Goal: Transaction & Acquisition: Subscribe to service/newsletter

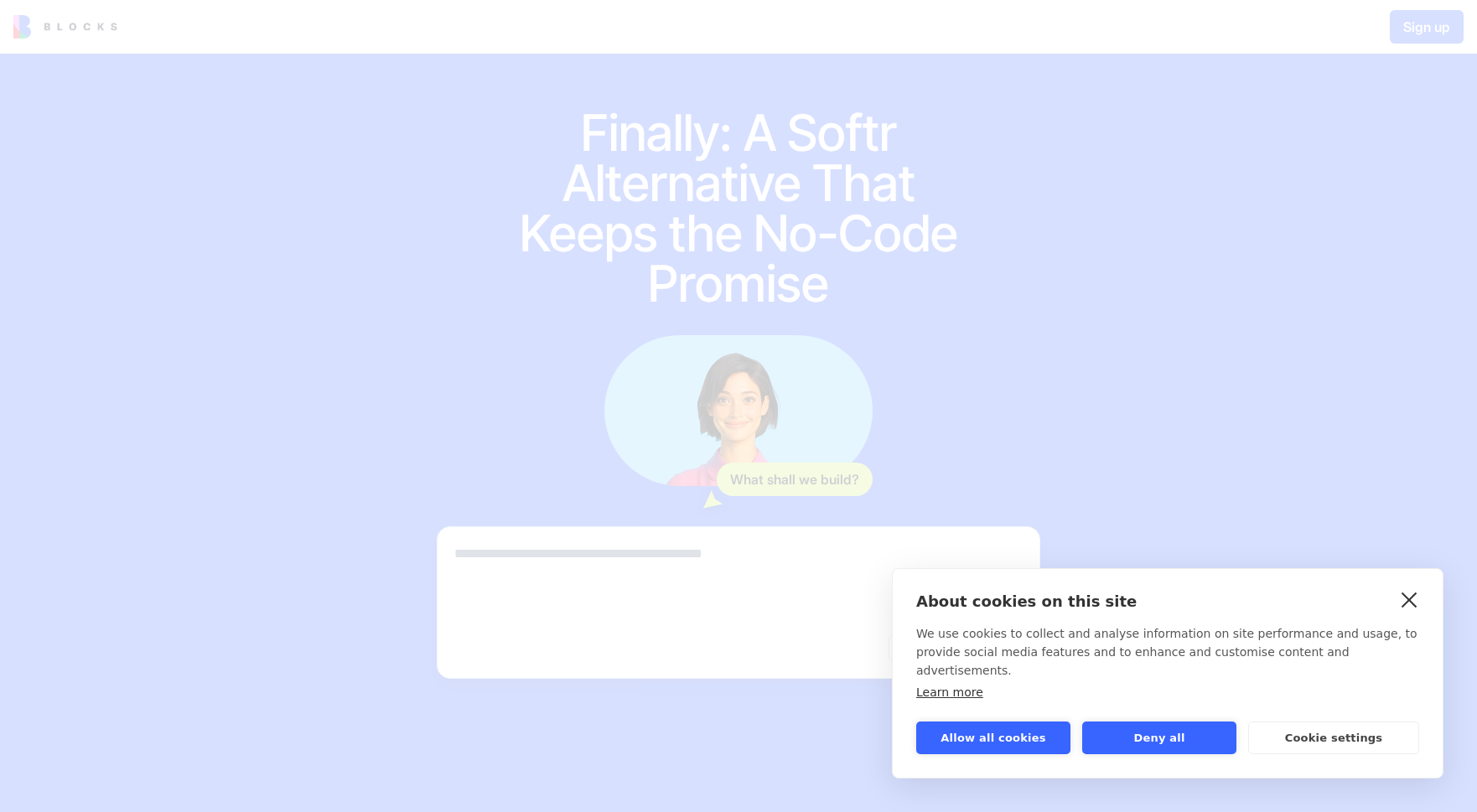
click at [1416, 612] on link "close" at bounding box center [1409, 599] width 26 height 26
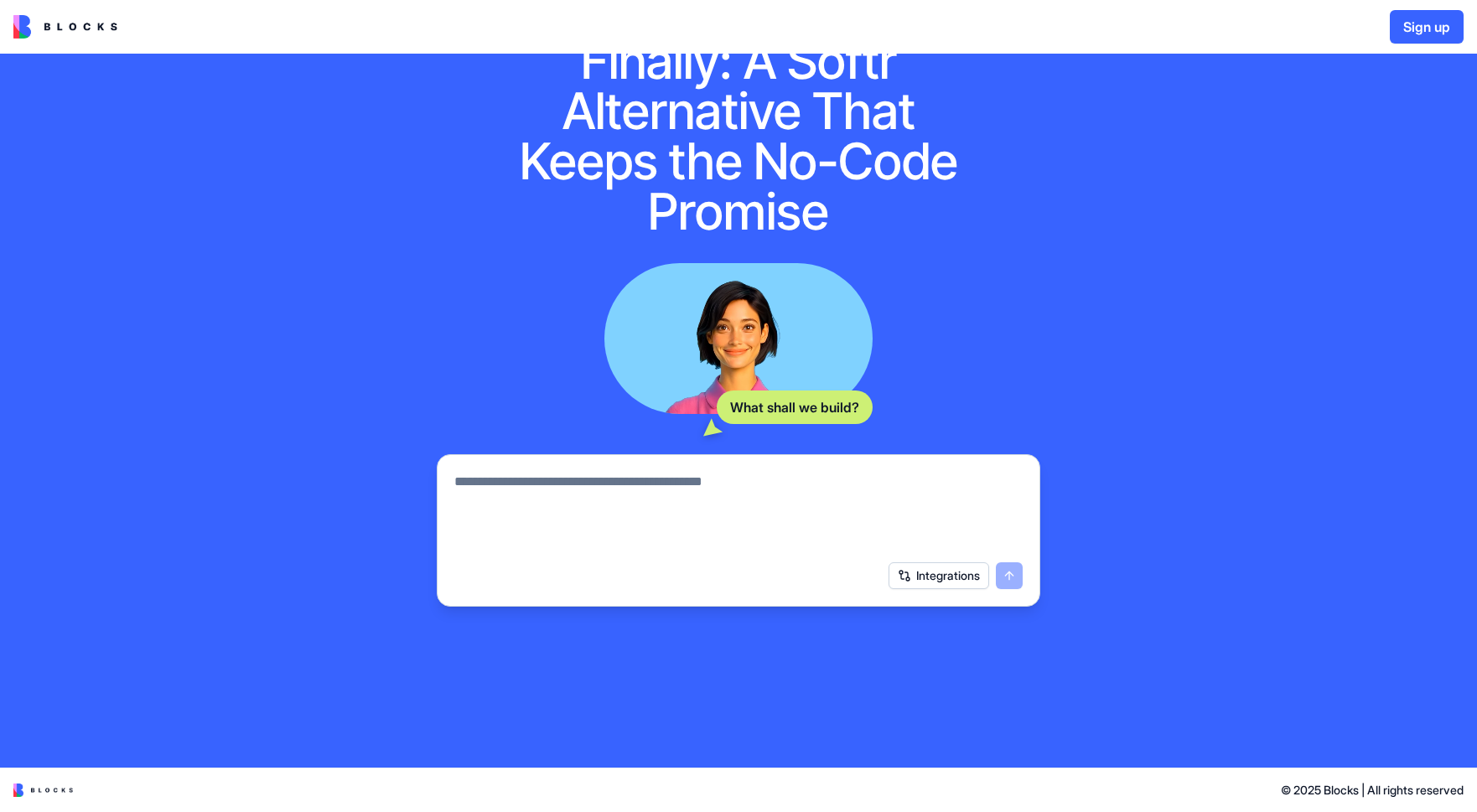
scroll to position [177, 0]
click at [112, 29] on img at bounding box center [65, 26] width 104 height 24
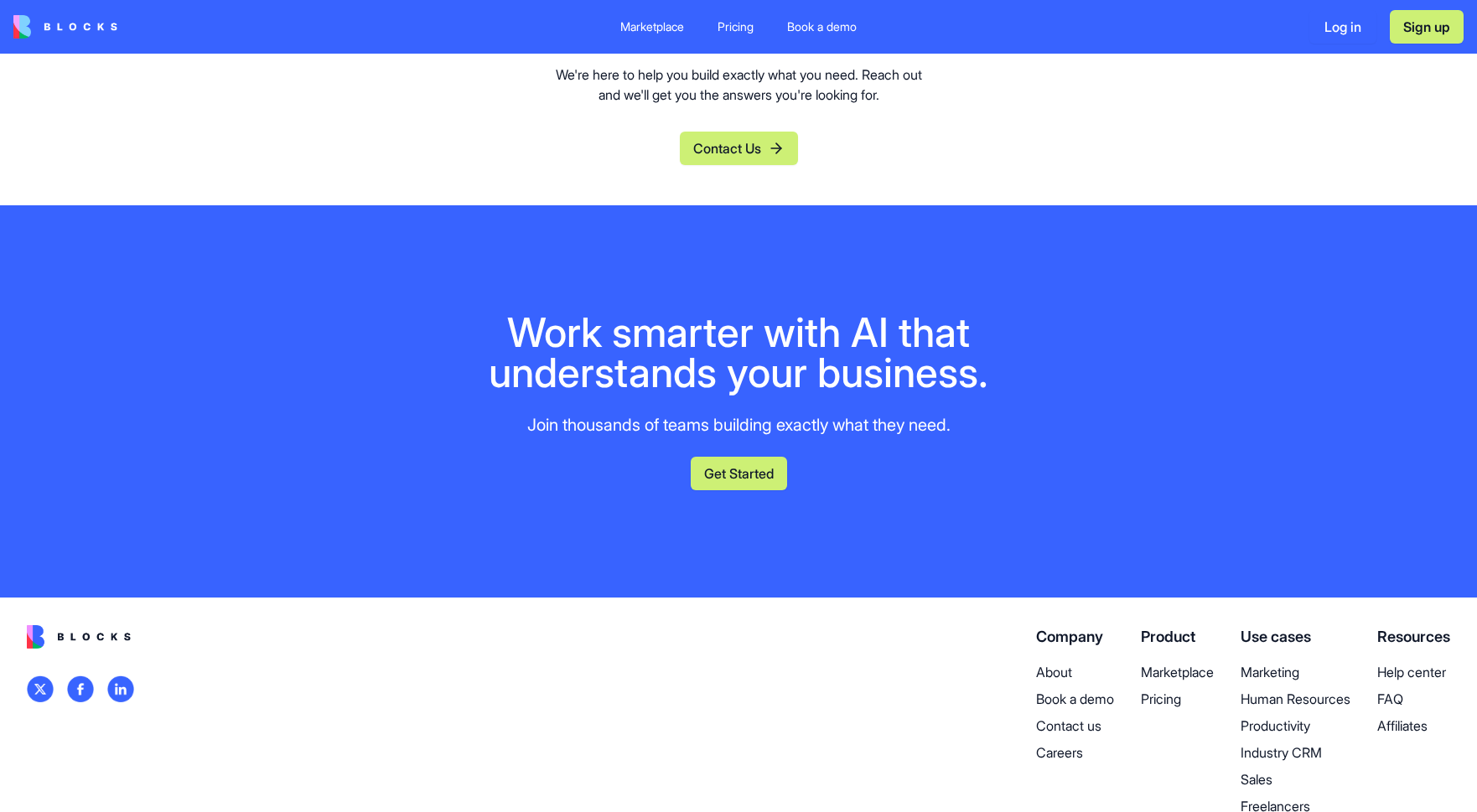
scroll to position [7175, 0]
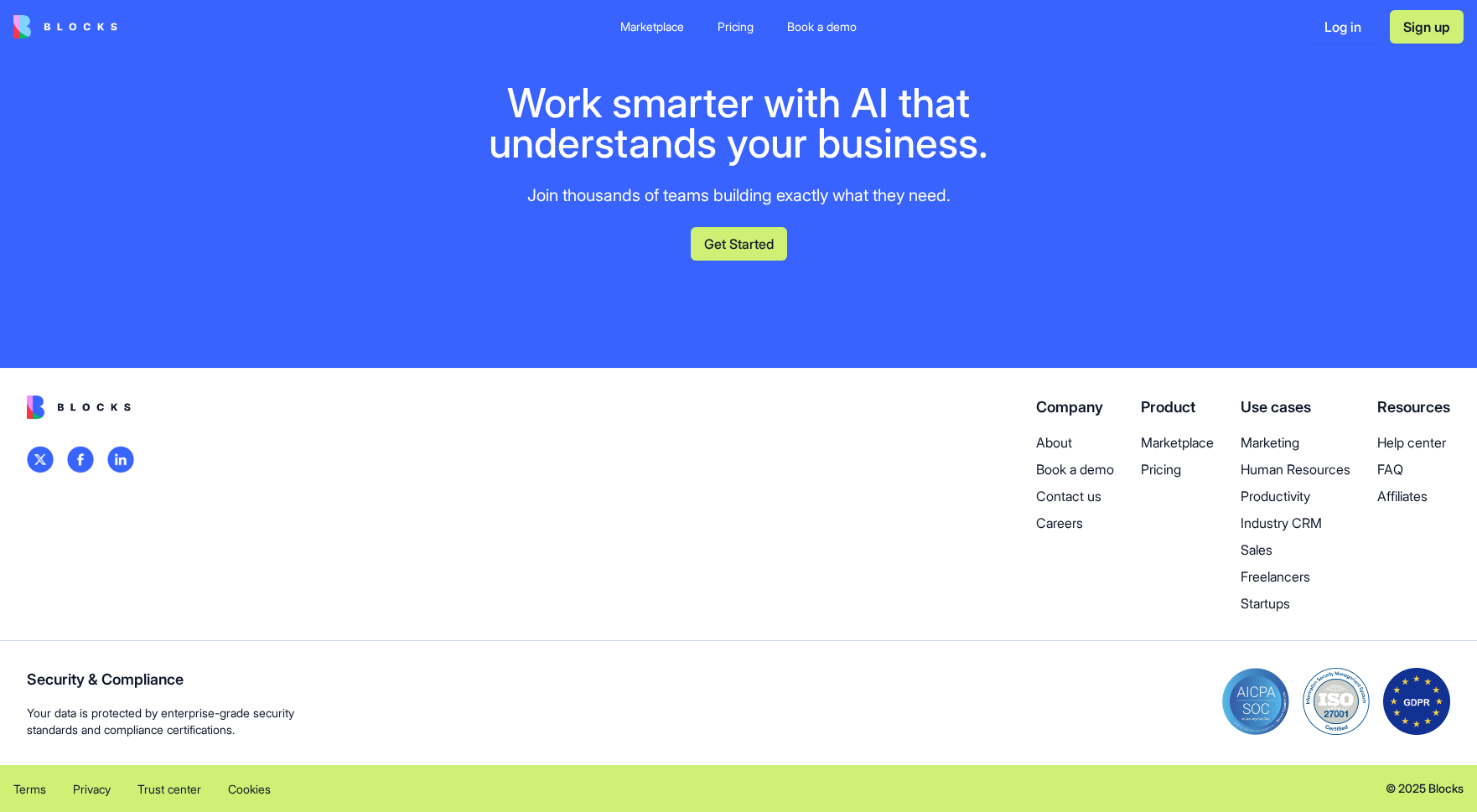
click at [630, 32] on div "Marketplace" at bounding box center [652, 26] width 63 height 17
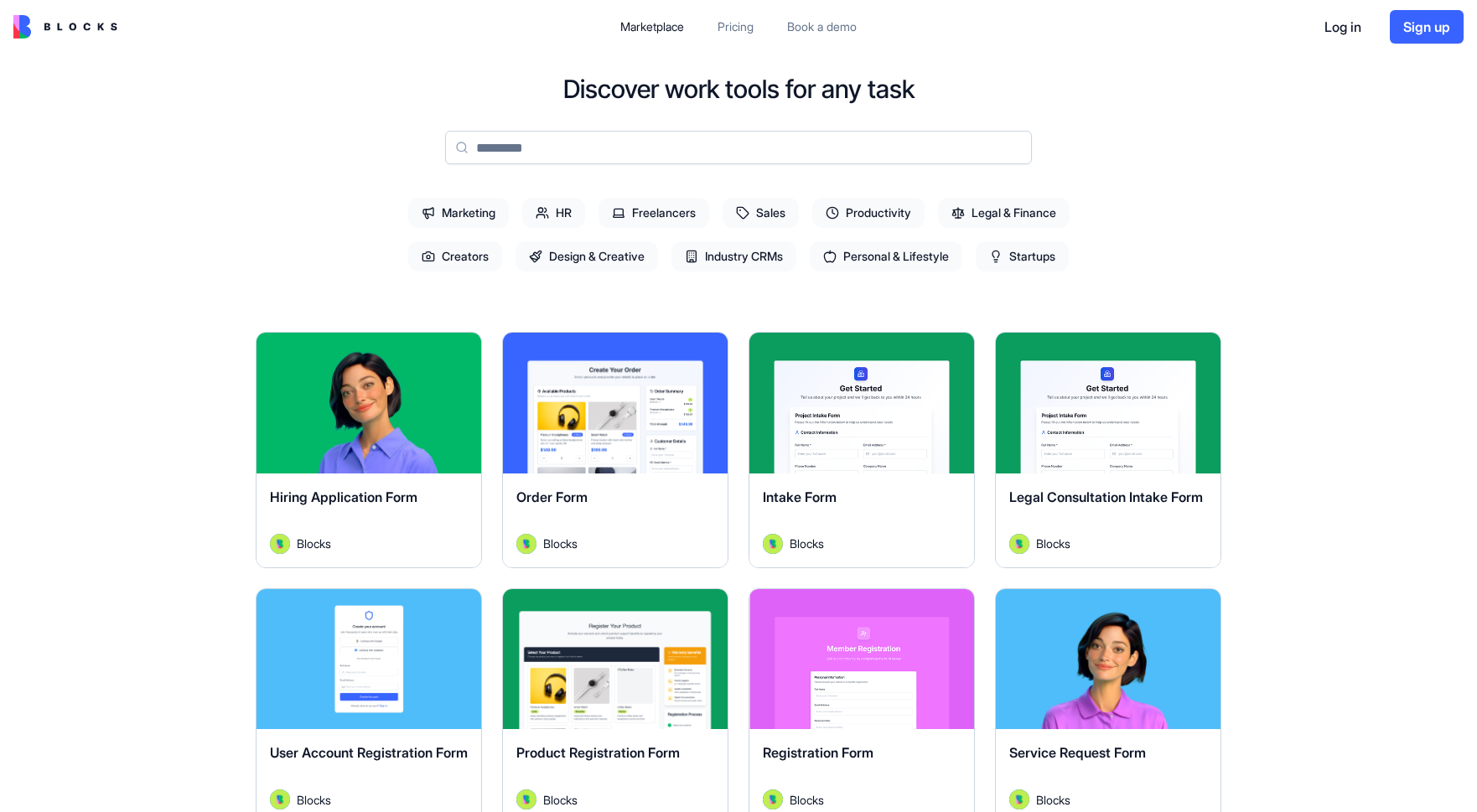
click at [749, 11] on div "Marketplace Pricing Book a demo Log in Sign up" at bounding box center [738, 26] width 1477 height 54
click at [741, 35] on div "Pricing" at bounding box center [735, 26] width 36 height 17
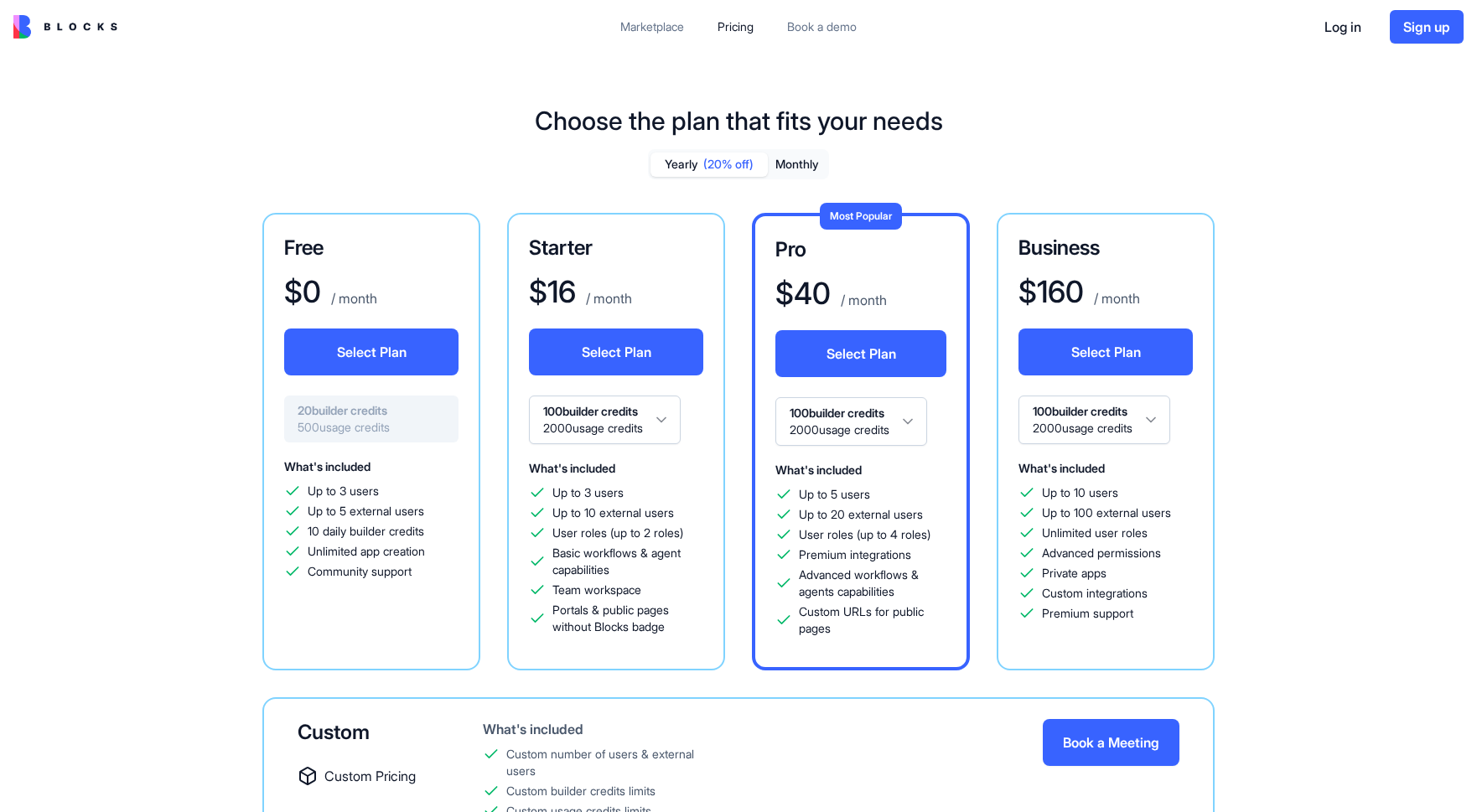
click at [633, 26] on div "Marketplace" at bounding box center [652, 26] width 63 height 17
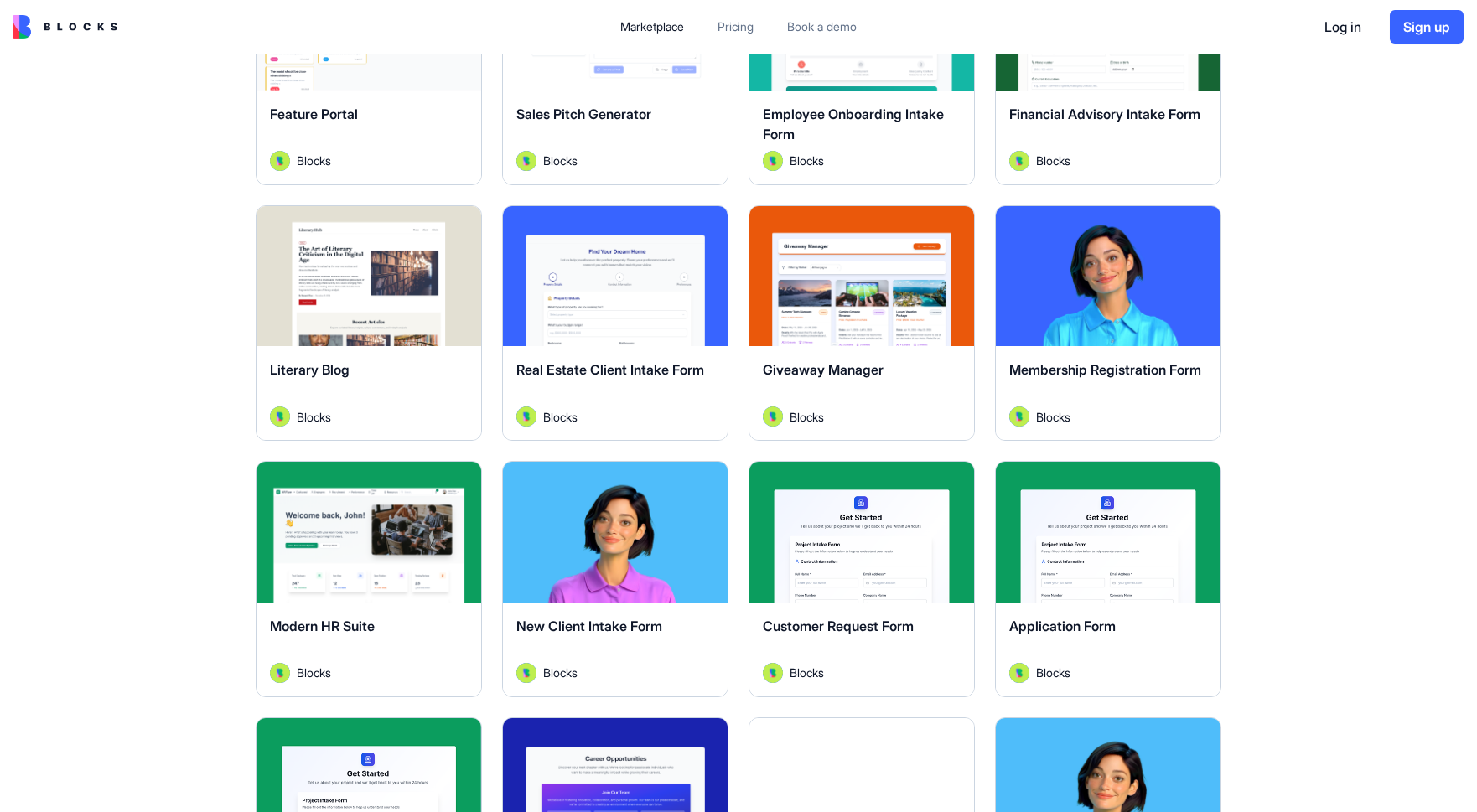
scroll to position [1417, 0]
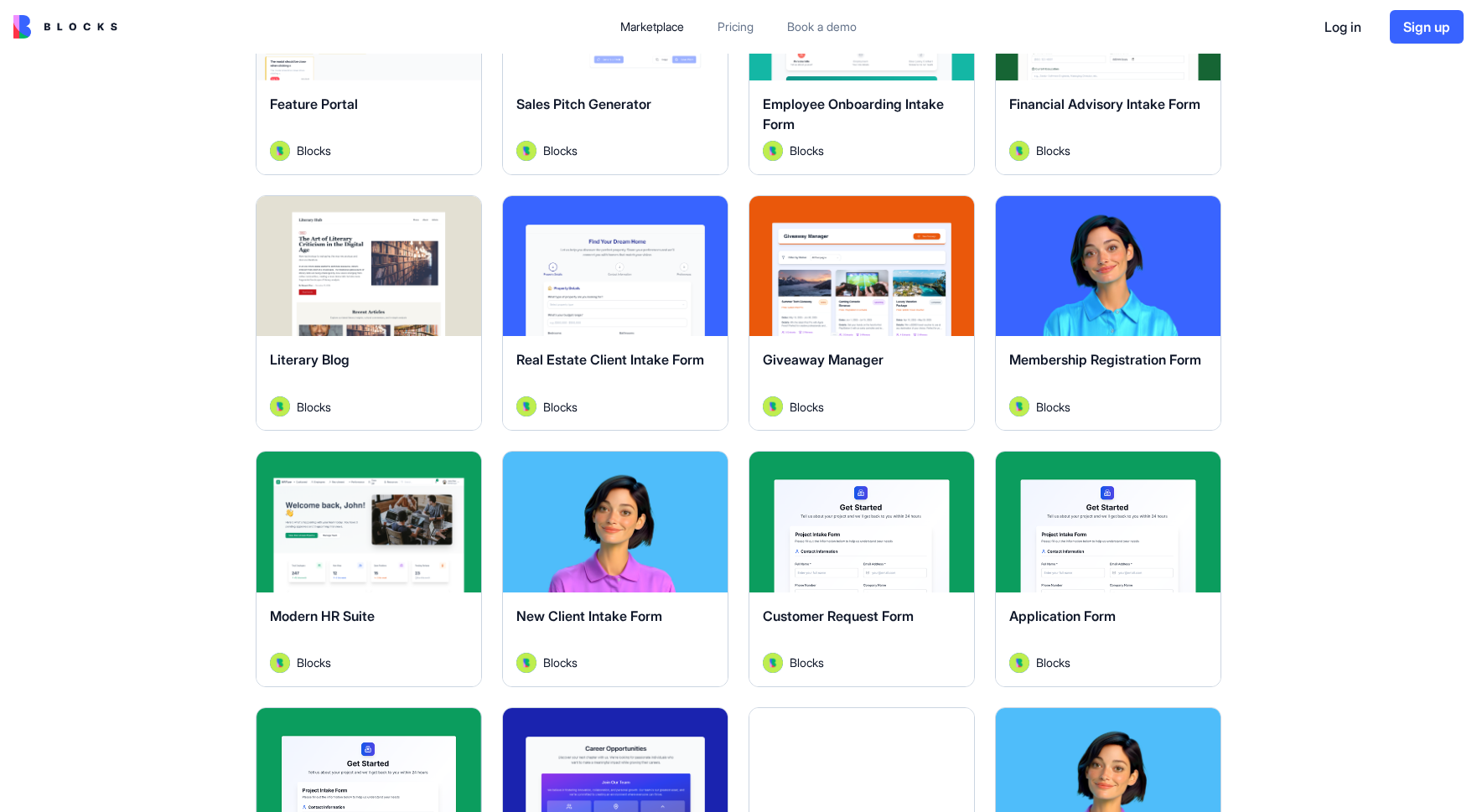
click at [311, 26] on button "Explore" at bounding box center [369, 10] width 126 height 33
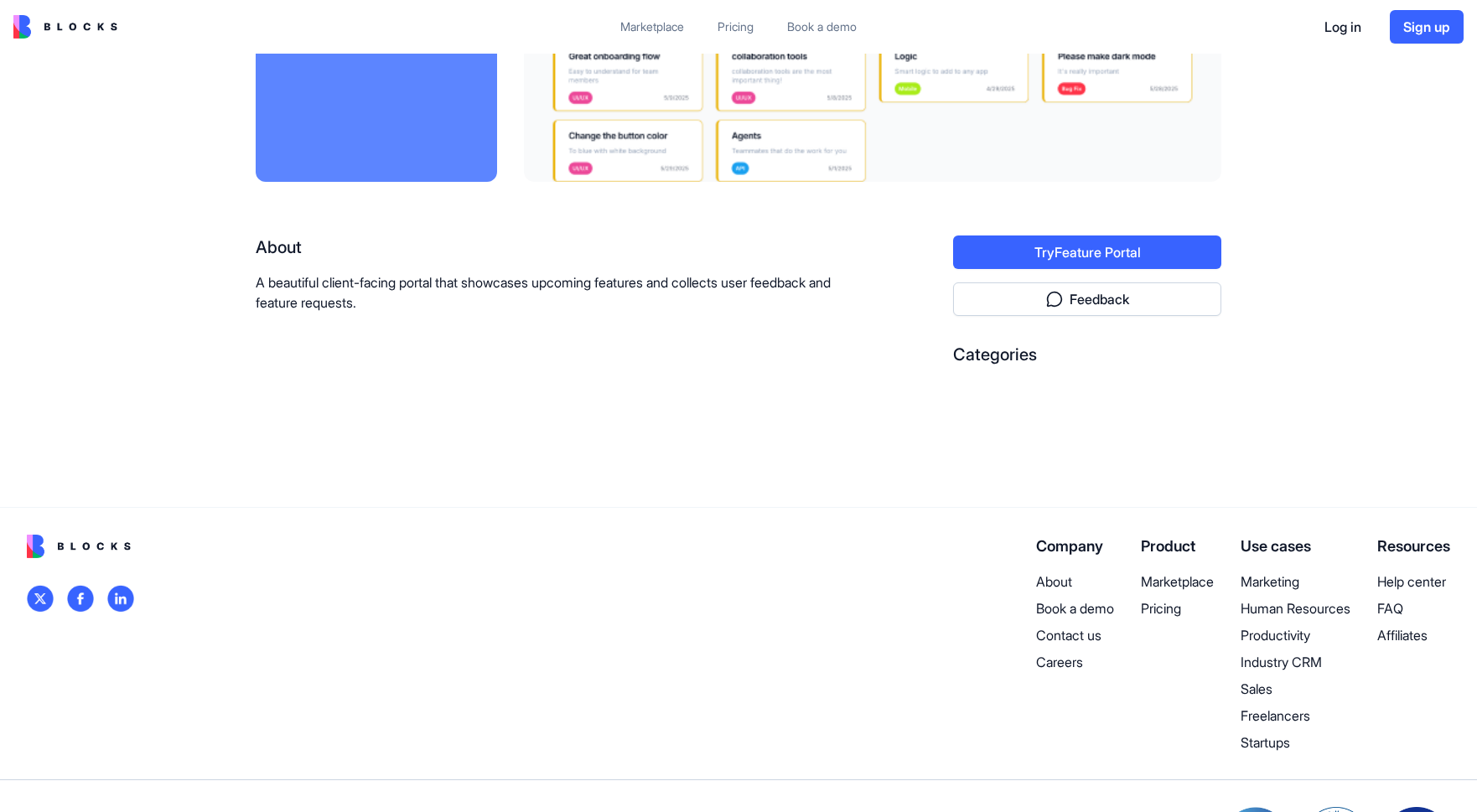
scroll to position [185, 0]
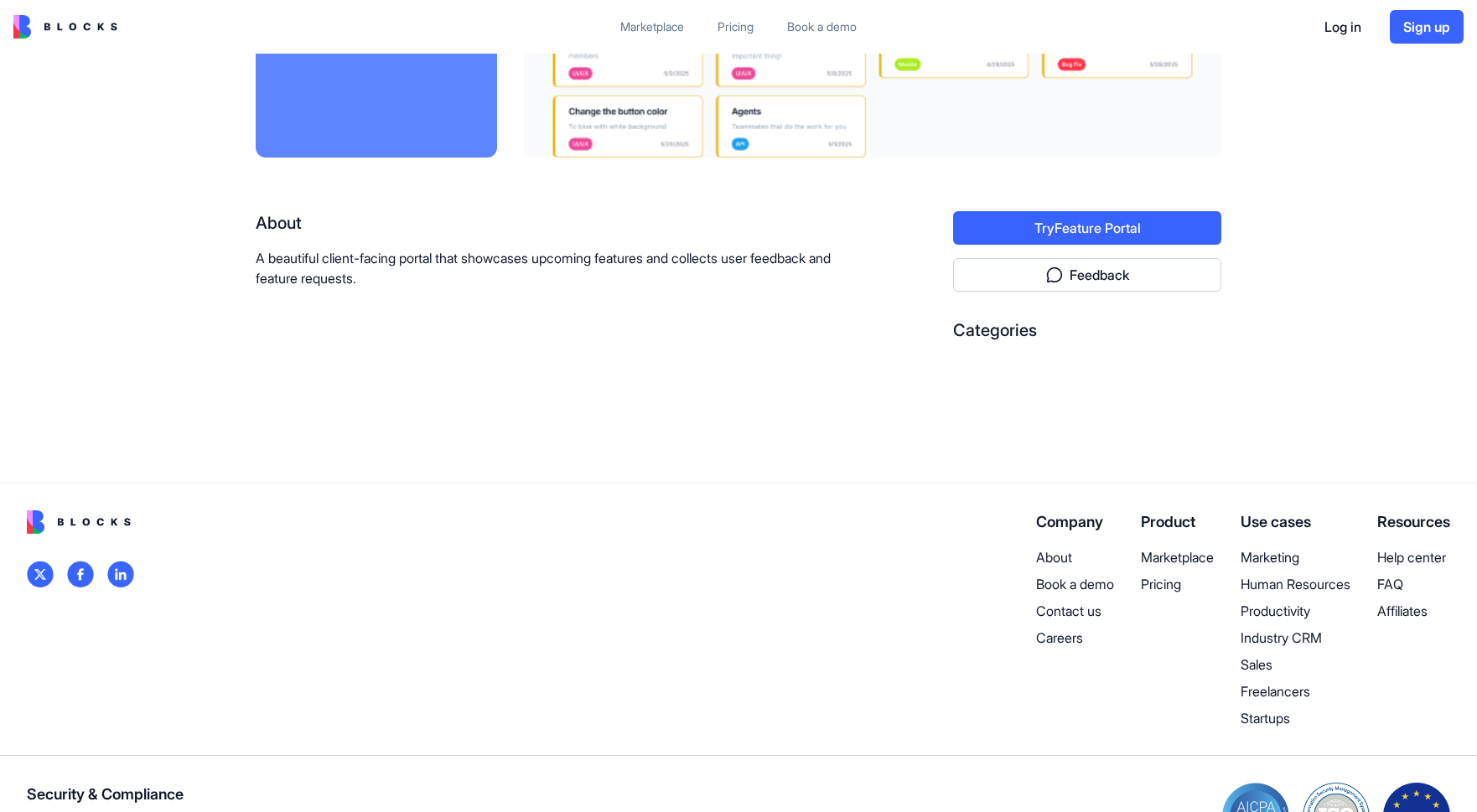
click at [1159, 245] on button "Try Feature Portal" at bounding box center [1086, 228] width 268 height 33
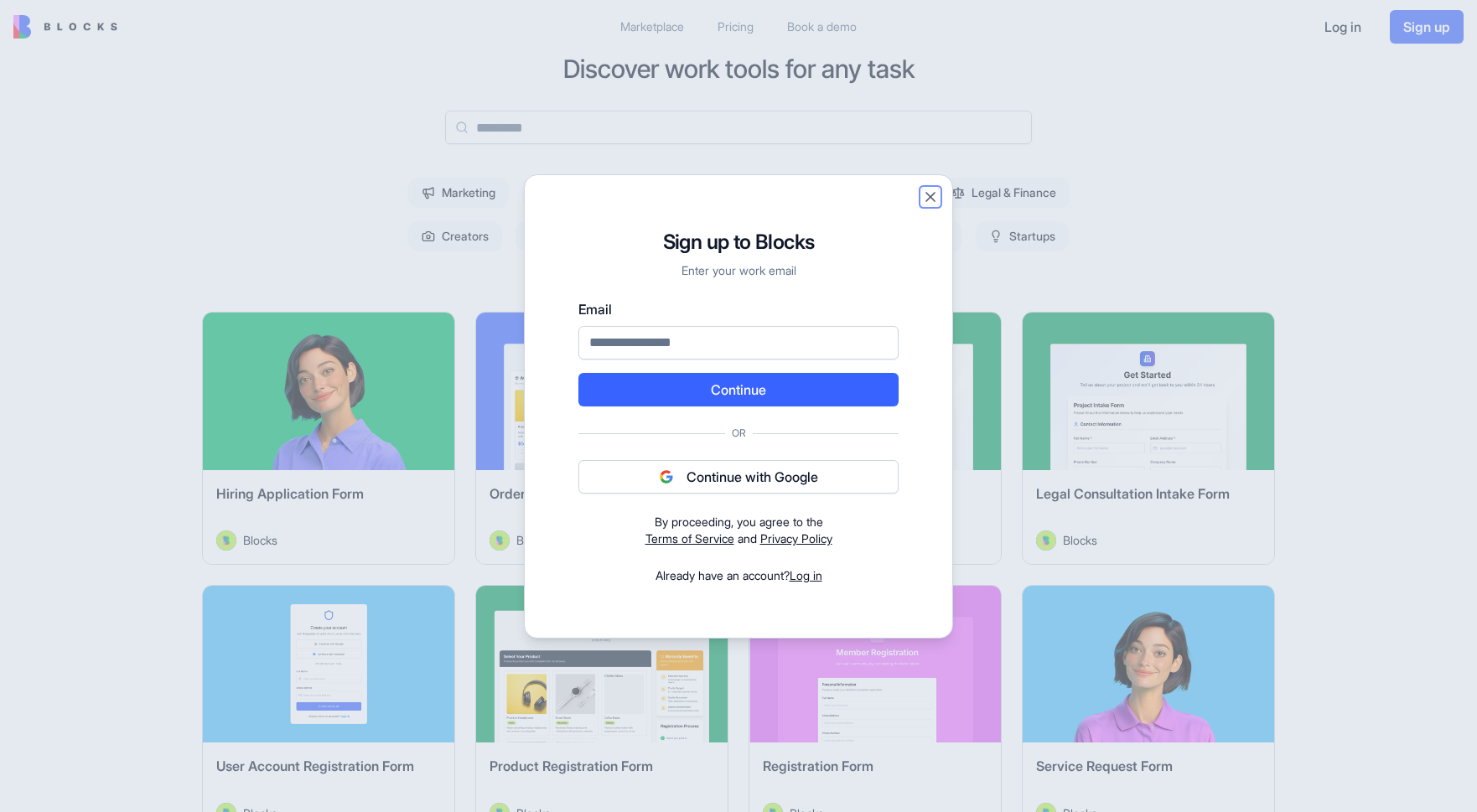
click at [939, 188] on button "Close" at bounding box center [930, 196] width 17 height 17
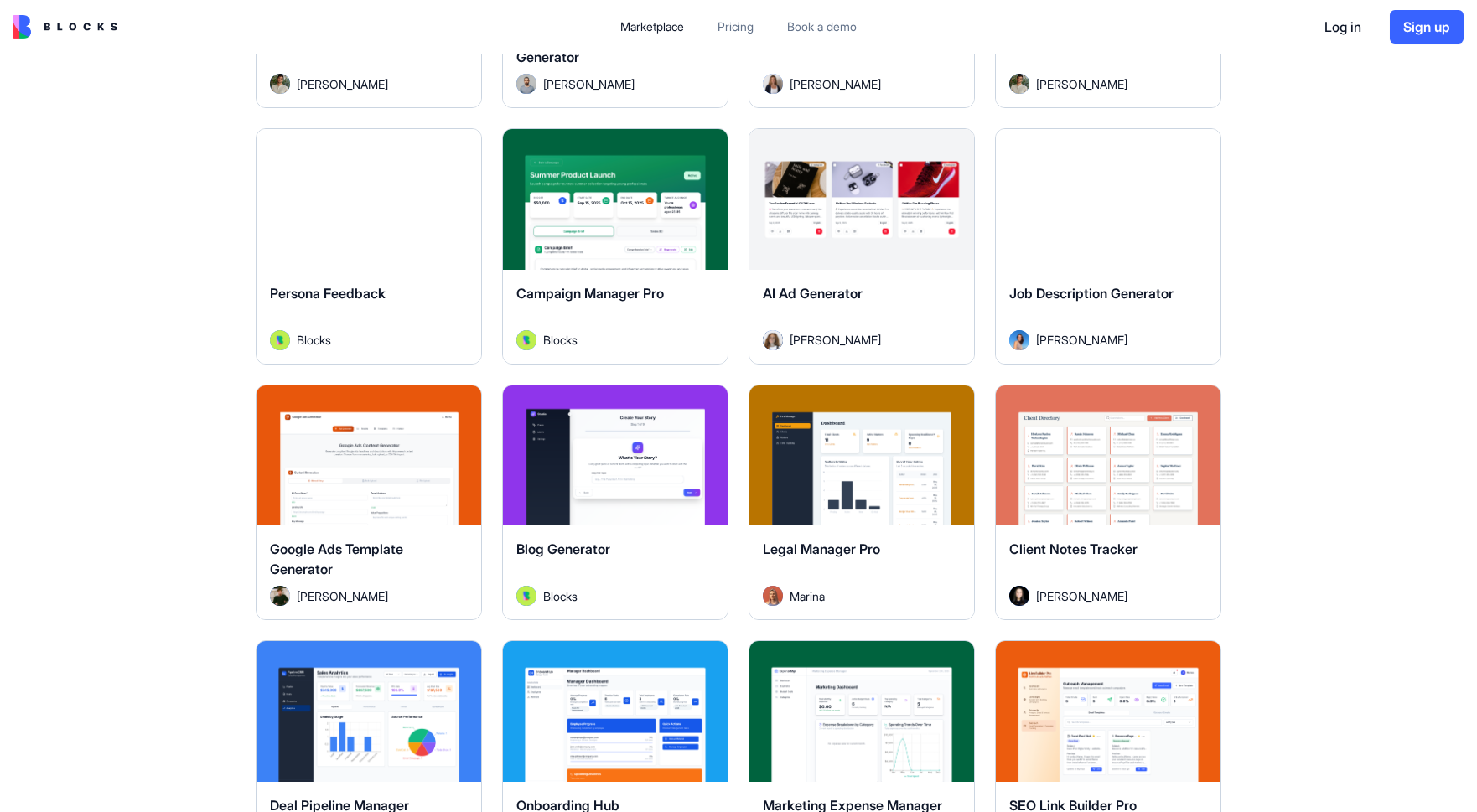
scroll to position [4348, 0]
